Goal: Task Accomplishment & Management: Use online tool/utility

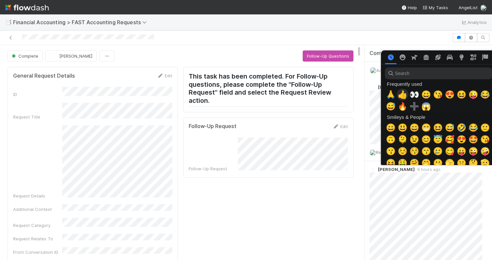
click at [402, 95] on span "👍" at bounding box center [402, 94] width 10 height 9
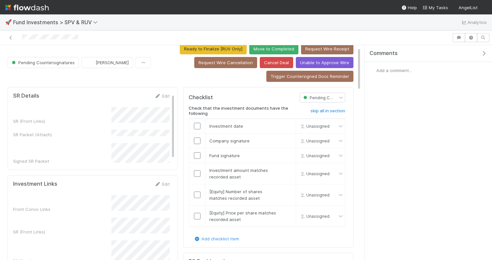
scroll to position [10, 0]
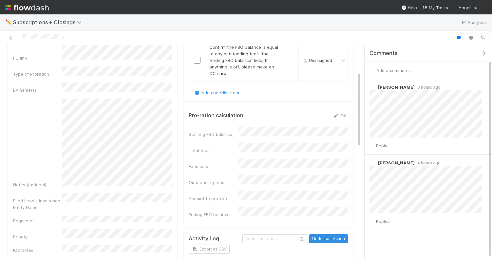
scroll to position [79, 0]
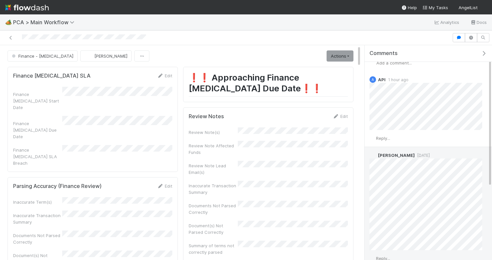
scroll to position [5, 0]
